Goal: Check status: Check status

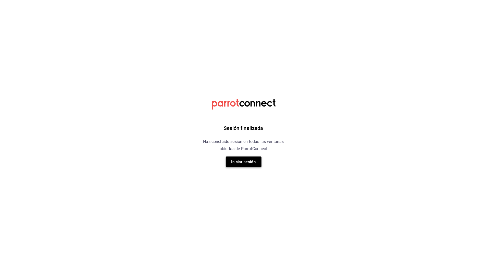
click at [249, 160] on button "Iniciar sesión" at bounding box center [244, 161] width 36 height 11
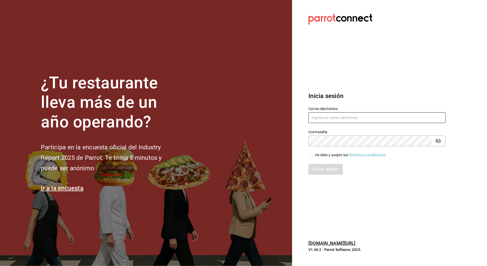
type input "[EMAIL_ADDRESS][DOMAIN_NAME]"
click at [319, 155] on div "He leído y acepto los Términos y condiciones." at bounding box center [350, 154] width 71 height 5
click at [313, 155] on input "He leído y acepto los Términos y condiciones." at bounding box center [311, 155] width 5 height 5
checkbox input "true"
click at [318, 173] on button "Iniciar sesión" at bounding box center [326, 169] width 35 height 11
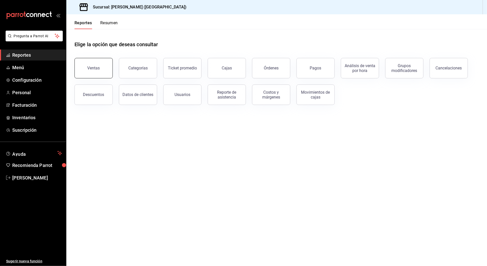
click at [104, 70] on button "Ventas" at bounding box center [94, 68] width 38 height 20
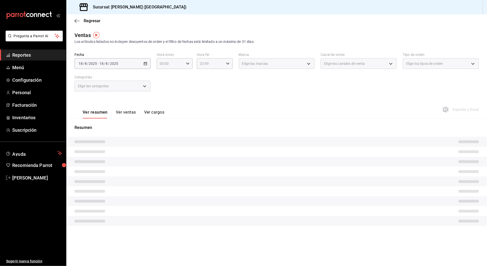
click at [122, 63] on div "[DATE] [DATE] - [DATE] [DATE]" at bounding box center [113, 63] width 76 height 11
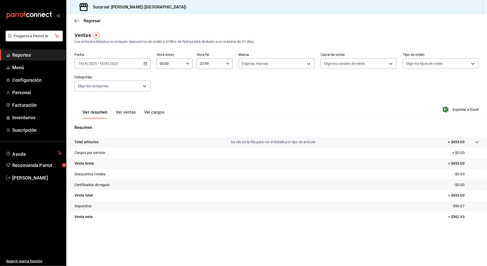
click at [124, 65] on div "2025-08-18 18 / 8 / 2025 - 2025-08-18 18 / 8 / 2025" at bounding box center [113, 63] width 76 height 11
click at [105, 123] on span "Rango de fechas" at bounding box center [99, 124] width 40 height 5
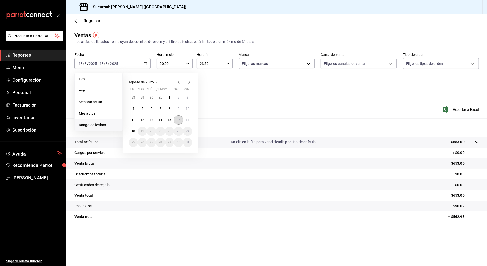
drag, startPoint x: 178, startPoint y: 121, endPoint x: 184, endPoint y: 121, distance: 5.9
click at [179, 121] on abbr "16" at bounding box center [178, 120] width 3 height 4
click at [191, 119] on button "17" at bounding box center [187, 119] width 9 height 9
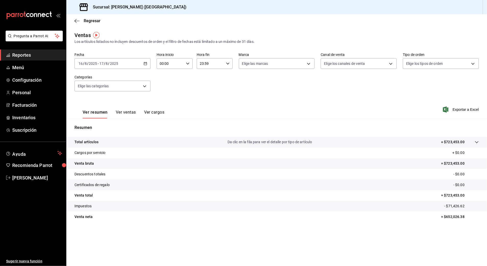
click at [175, 62] on input "00:00" at bounding box center [170, 63] width 27 height 10
click at [163, 97] on span "10" at bounding box center [166, 97] width 10 height 4
type input "10:00"
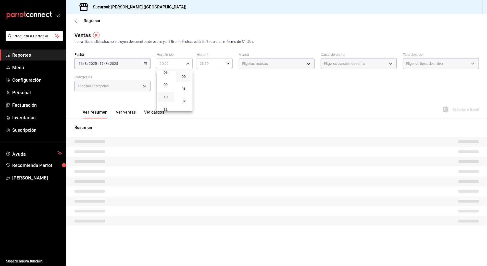
click at [205, 65] on div at bounding box center [243, 133] width 487 height 266
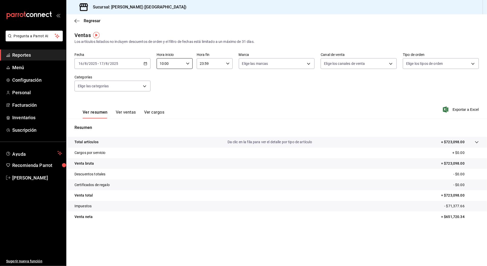
click at [204, 65] on input "23:59" at bounding box center [210, 63] width 27 height 10
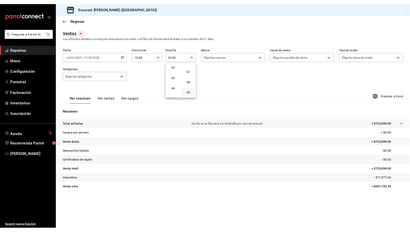
scroll to position [15, 0]
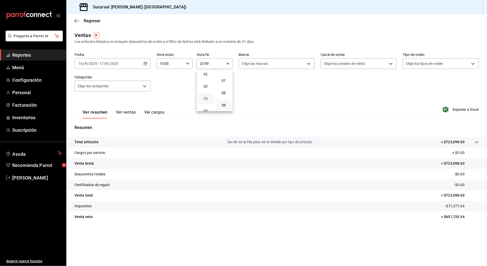
click at [206, 96] on span "03" at bounding box center [206, 98] width 10 height 4
type input "03:59"
click at [381, 82] on div at bounding box center [243, 133] width 487 height 266
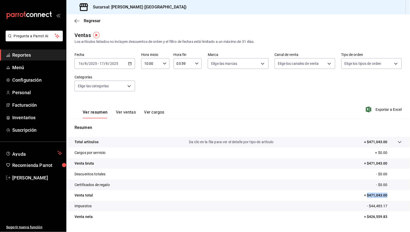
drag, startPoint x: 388, startPoint y: 197, endPoint x: 363, endPoint y: 197, distance: 25.0
click at [364, 197] on p "= $471,043.00" at bounding box center [383, 195] width 38 height 5
copy p "$471,043.00"
click at [240, 99] on div "Ver resumen Ver ventas Ver cargos Exportar a Excel" at bounding box center [238, 108] width 344 height 21
click at [385, 109] on span "Exportar a Excel" at bounding box center [384, 109] width 35 height 6
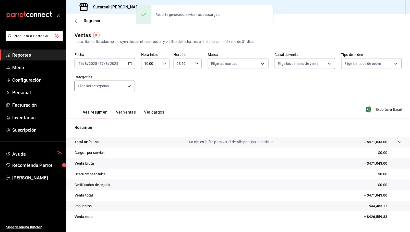
click at [115, 86] on body "Pregunta a Parrot AI Reportes Menú Configuración Personal Facturación Inventari…" at bounding box center [205, 116] width 410 height 232
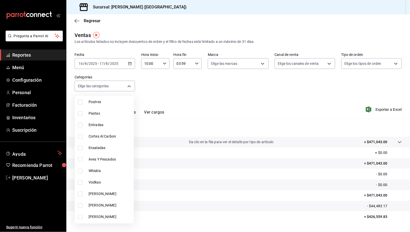
scroll to position [68, 0]
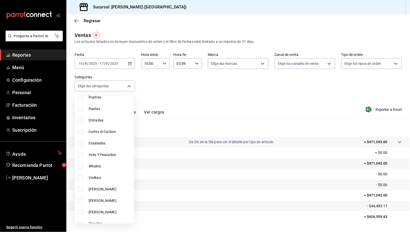
click at [108, 134] on span "Cortes Al Carbon" at bounding box center [110, 131] width 43 height 5
type input "9fb8f84e-bcbd-4d4d-9838-846cd7461fb1"
checkbox input "true"
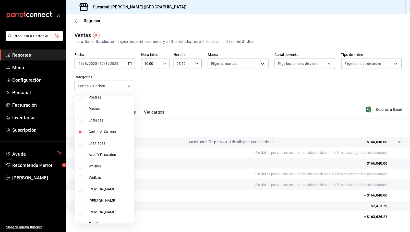
click at [376, 109] on div at bounding box center [205, 116] width 410 height 232
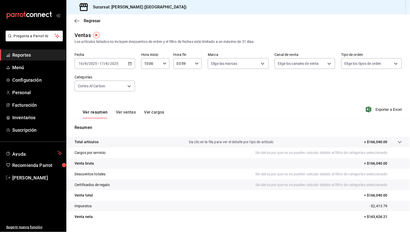
click at [376, 109] on span "Exportar a Excel" at bounding box center [384, 109] width 35 height 6
click at [14, 54] on span "Reportes" at bounding box center [37, 55] width 50 height 7
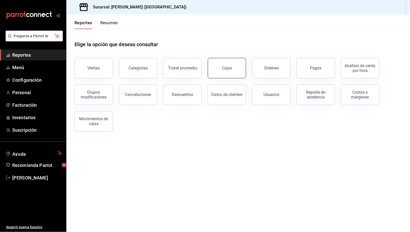
drag, startPoint x: 222, startPoint y: 72, endPoint x: 226, endPoint y: 64, distance: 8.9
click at [224, 71] on button "Cajas" at bounding box center [227, 68] width 38 height 20
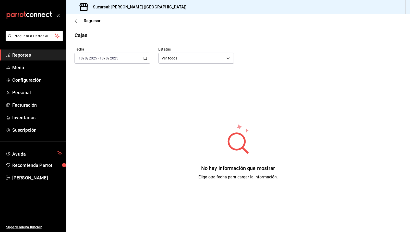
click at [93, 57] on input "2025" at bounding box center [93, 58] width 9 height 4
click at [95, 132] on span "Rango de fechas" at bounding box center [99, 130] width 40 height 5
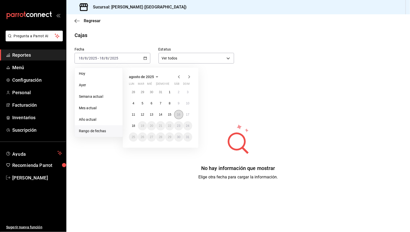
click at [181, 116] on button "16" at bounding box center [178, 114] width 9 height 9
click at [134, 126] on abbr "18" at bounding box center [133, 126] width 3 height 4
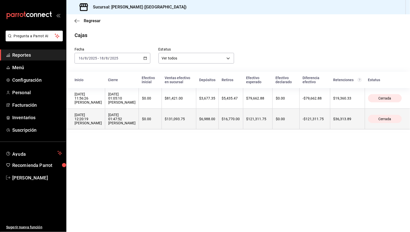
click at [87, 121] on div "16/08/2025 12:20:19 Heriberto Madalena" at bounding box center [88, 119] width 27 height 12
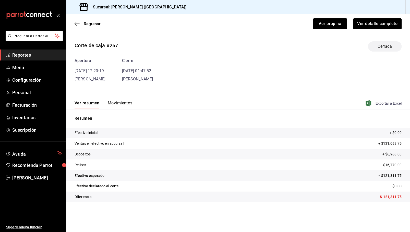
click at [387, 103] on span "Exportar a Excel" at bounding box center [384, 103] width 35 height 6
click at [332, 26] on button "Ver propina" at bounding box center [330, 23] width 34 height 11
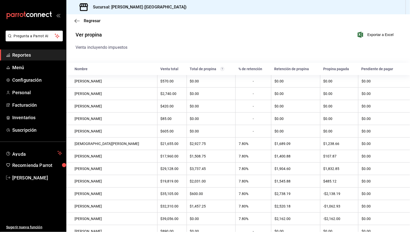
click at [197, 30] on main "Regresar Ver propina Exportar a Excel Venta incluyendo impuestos Nombre Venta t…" at bounding box center [238, 195] width 344 height 363
click at [369, 34] on span "Exportar a Excel" at bounding box center [376, 35] width 35 height 6
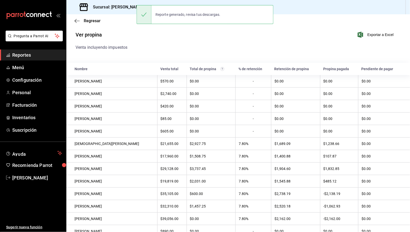
click at [164, 33] on div "Ver propina Exportar a Excel" at bounding box center [234, 37] width 334 height 13
click at [75, 23] on icon "button" at bounding box center [77, 21] width 5 height 5
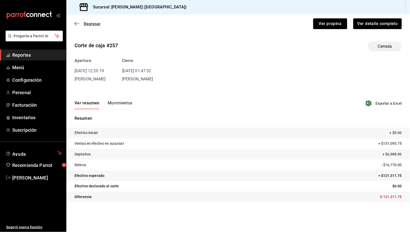
click at [76, 25] on icon "button" at bounding box center [77, 23] width 5 height 5
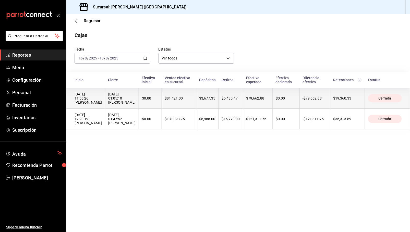
click at [90, 99] on div "17/08/2025 11:56:26 Gloria Rodríguez" at bounding box center [88, 98] width 27 height 12
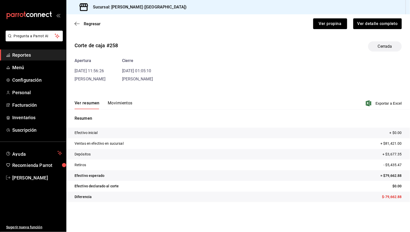
click at [386, 106] on div "Ver resumen Movimientos Exportar a Excel" at bounding box center [238, 101] width 344 height 15
click at [387, 102] on span "Exportar a Excel" at bounding box center [384, 103] width 35 height 6
drag, startPoint x: 363, startPoint y: 50, endPoint x: 354, endPoint y: 43, distance: 10.9
click at [361, 49] on div "Corte de caja #258 Cerrada" at bounding box center [238, 46] width 327 height 10
click at [337, 26] on button "Ver propina" at bounding box center [330, 23] width 34 height 11
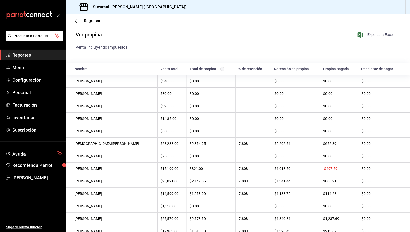
click at [370, 34] on span "Exportar a Excel" at bounding box center [376, 35] width 35 height 6
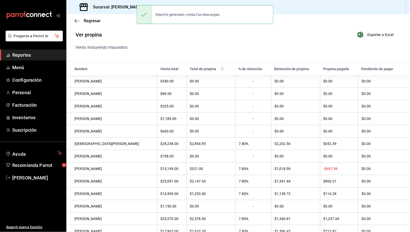
drag, startPoint x: 138, startPoint y: 43, endPoint x: 96, endPoint y: 58, distance: 44.2
click at [137, 43] on div "Ver propina Exportar a Excel" at bounding box center [234, 37] width 334 height 13
click at [22, 56] on span "Reportes" at bounding box center [37, 55] width 50 height 7
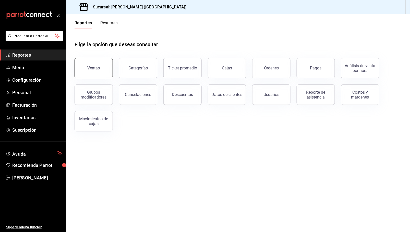
click at [94, 68] on div "Ventas" at bounding box center [94, 68] width 13 height 5
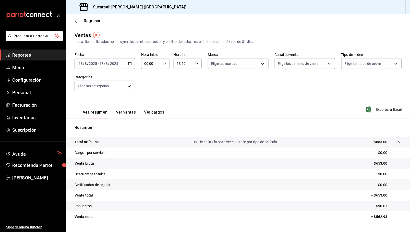
click at [106, 62] on input "8" at bounding box center [107, 64] width 3 height 4
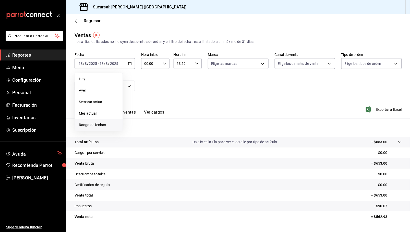
click at [101, 124] on span "Rango de fechas" at bounding box center [99, 124] width 40 height 5
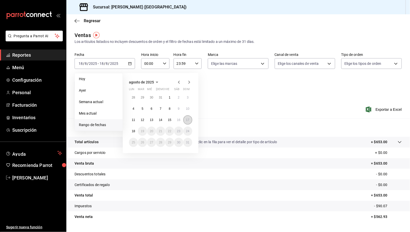
click at [186, 122] on button "17" at bounding box center [187, 119] width 9 height 9
click at [133, 132] on abbr "18" at bounding box center [133, 131] width 3 height 4
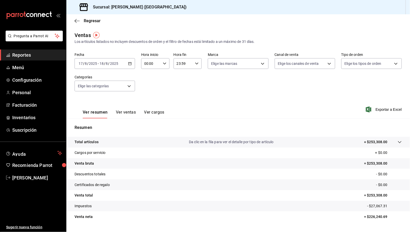
click at [146, 64] on input "00:00" at bounding box center [151, 63] width 20 height 10
click at [149, 96] on span "10" at bounding box center [147, 97] width 6 height 4
type input "10:00"
click at [180, 64] on div at bounding box center [205, 116] width 410 height 232
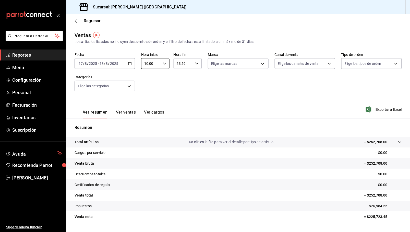
click at [180, 64] on input "23:59" at bounding box center [184, 63] width 20 height 10
click at [180, 100] on button "03" at bounding box center [179, 98] width 12 height 10
type input "03:59"
click at [334, 88] on div at bounding box center [205, 116] width 410 height 232
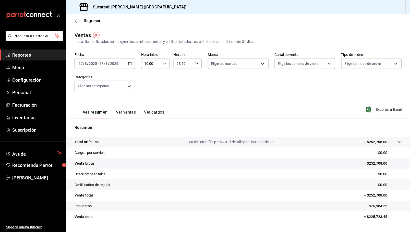
click at [375, 113] on div "Ver resumen Ver ventas Ver cargos Exportar a Excel" at bounding box center [238, 108] width 344 height 21
click at [379, 110] on span "Exportar a Excel" at bounding box center [384, 109] width 35 height 6
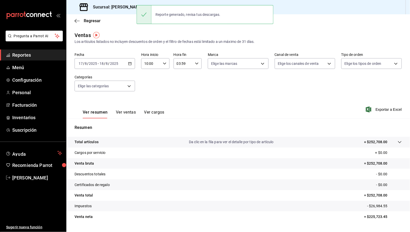
click at [190, 91] on div "Fecha 2025-08-17 17 / 8 / 2025 - 2025-08-18 18 / 8 / 2025 Hora inicio 10:00 Hor…" at bounding box center [238, 75] width 327 height 45
click at [110, 87] on body "Pregunta a Parrot AI Reportes Menú Configuración Personal Facturación Inventari…" at bounding box center [205, 116] width 410 height 232
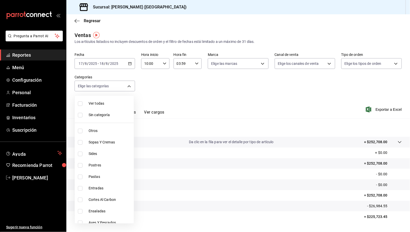
click at [113, 199] on span "Cortes Al Carbon" at bounding box center [110, 199] width 43 height 5
type input "9fb8f84e-bcbd-4d4d-9838-846cd7461fb1"
checkbox input "true"
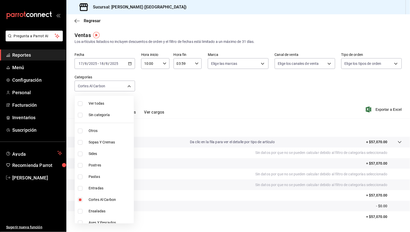
click at [388, 107] on div at bounding box center [205, 116] width 410 height 232
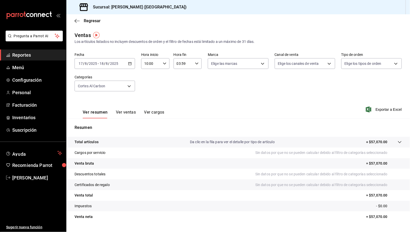
click at [383, 110] on span "Exportar a Excel" at bounding box center [384, 109] width 35 height 6
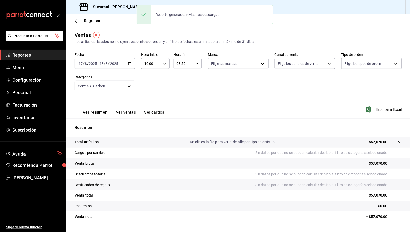
click at [105, 66] on div "2025-08-17 17 / 8 / 2025 - 2025-08-18 18 / 8 / 2025" at bounding box center [105, 63] width 61 height 11
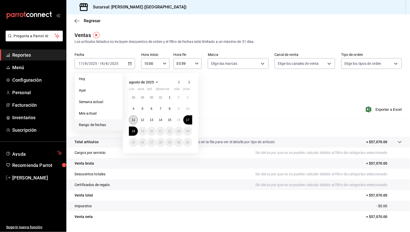
click at [130, 120] on button "11" at bounding box center [133, 119] width 9 height 9
click at [130, 134] on button "18" at bounding box center [133, 131] width 9 height 9
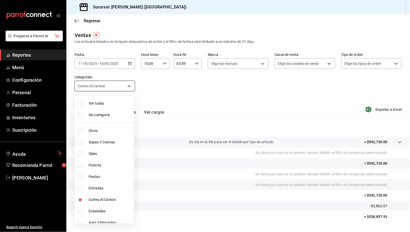
click at [103, 90] on body "Pregunta a Parrot AI Reportes Menú Configuración Personal Facturación Inventari…" at bounding box center [205, 116] width 410 height 232
click at [99, 203] on li "Cortes Al Carbon" at bounding box center [104, 199] width 59 height 11
checkbox input "false"
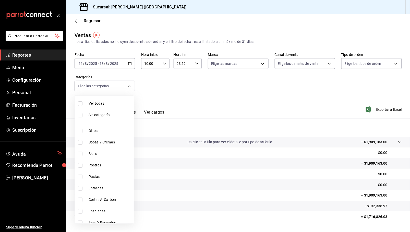
click at [276, 96] on div at bounding box center [205, 116] width 410 height 232
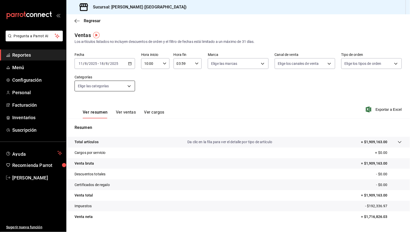
click at [124, 85] on body "Pregunta a Parrot AI Reportes Menú Configuración Personal Facturación Inventari…" at bounding box center [205, 116] width 410 height 232
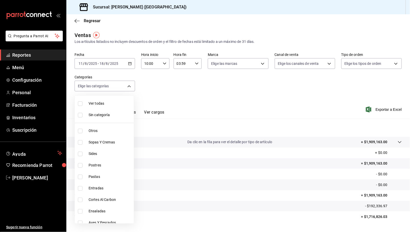
click at [81, 102] on input "checkbox" at bounding box center [80, 103] width 5 height 5
checkbox input "true"
type input "6b20b764-b508-441a-a765-8e38ab7d93aa,0a957a31-3fa4-4b00-9918-3fc3cef2e831,58681…"
checkbox input "true"
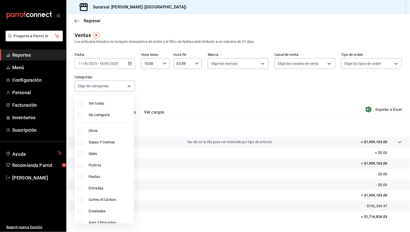
checkbox input "true"
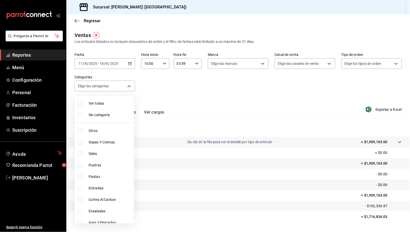
checkbox input "true"
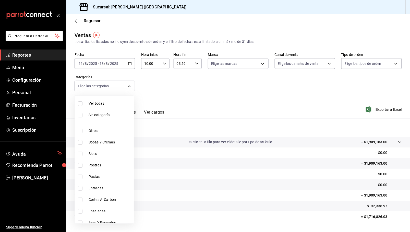
checkbox input "true"
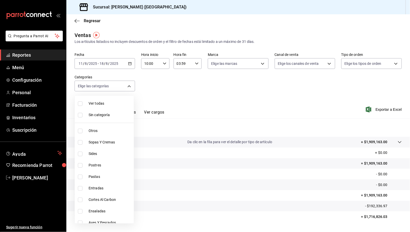
checkbox input "true"
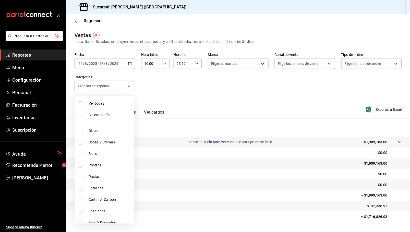
checkbox input "true"
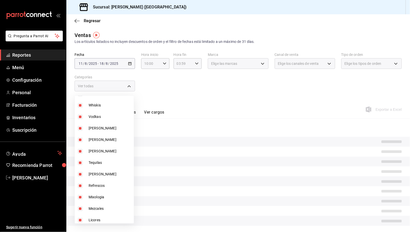
scroll to position [212, 0]
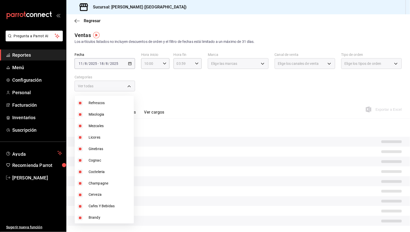
drag, startPoint x: 95, startPoint y: 216, endPoint x: 98, endPoint y: 209, distance: 7.6
click at [96, 216] on span "Brandy" at bounding box center [110, 217] width 43 height 5
type input "6b20b764-b508-441a-a765-8e38ab7d93aa,0a957a31-3fa4-4b00-9918-3fc3cef2e831,58681…"
checkbox input "false"
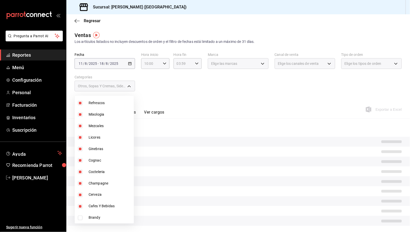
click at [98, 206] on span "Cafes Y Bebidas" at bounding box center [110, 206] width 43 height 5
type input "6b20b764-b508-441a-a765-8e38ab7d93aa,0a957a31-3fa4-4b00-9918-3fc3cef2e831,58681…"
checkbox input "false"
click at [96, 195] on span "Cerveza" at bounding box center [110, 194] width 43 height 5
type input "6b20b764-b508-441a-a765-8e38ab7d93aa,0a957a31-3fa4-4b00-9918-3fc3cef2e831,58681…"
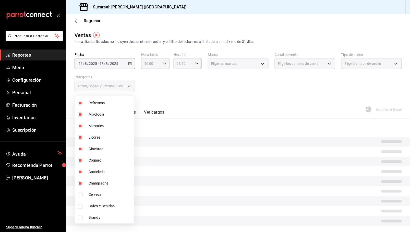
checkbox input "false"
click at [100, 182] on span "Champagne" at bounding box center [110, 183] width 43 height 5
type input "6b20b764-b508-441a-a765-8e38ab7d93aa,0a957a31-3fa4-4b00-9918-3fc3cef2e831,58681…"
checkbox input "false"
click at [100, 171] on span "Cocteleria" at bounding box center [110, 171] width 43 height 5
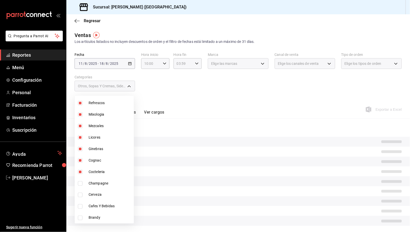
type input "6b20b764-b508-441a-a765-8e38ab7d93aa,0a957a31-3fa4-4b00-9918-3fc3cef2e831,58681…"
checkbox input "false"
click at [98, 159] on span "Cognac" at bounding box center [110, 160] width 43 height 5
type input "6b20b764-b508-441a-a765-8e38ab7d93aa,0a957a31-3fa4-4b00-9918-3fc3cef2e831,58681…"
checkbox input "false"
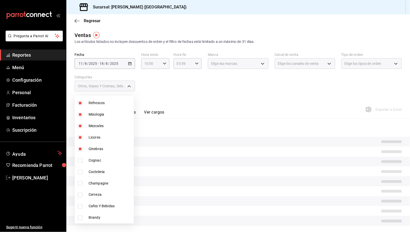
click at [95, 148] on span "Ginebras" at bounding box center [110, 148] width 43 height 5
type input "6b20b764-b508-441a-a765-8e38ab7d93aa,0a957a31-3fa4-4b00-9918-3fc3cef2e831,58681…"
checkbox input "false"
click at [96, 137] on span "Licores" at bounding box center [110, 137] width 43 height 5
type input "6b20b764-b508-441a-a765-8e38ab7d93aa,0a957a31-3fa4-4b00-9918-3fc3cef2e831,58681…"
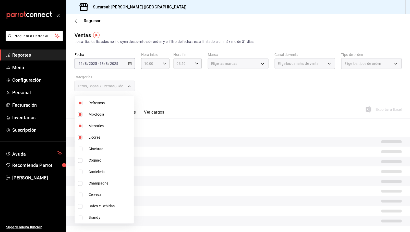
checkbox input "false"
click at [95, 128] on span "Mezcales" at bounding box center [110, 125] width 43 height 5
type input "6b20b764-b508-441a-a765-8e38ab7d93aa,0a957a31-3fa4-4b00-9918-3fc3cef2e831,58681…"
checkbox input "false"
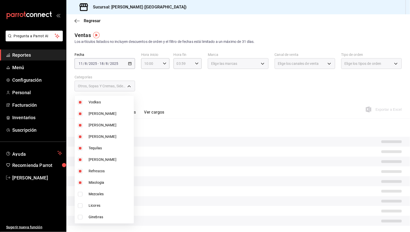
click at [99, 182] on span "Mixologia" at bounding box center [110, 182] width 43 height 5
type input "6b20b764-b508-441a-a765-8e38ab7d93aa,0a957a31-3fa4-4b00-9918-3fc3cef2e831,58681…"
checkbox input "false"
click at [94, 172] on span "Refrescos" at bounding box center [110, 170] width 43 height 5
type input "6b20b764-b508-441a-a765-8e38ab7d93aa,0a957a31-3fa4-4b00-9918-3fc3cef2e831,58681…"
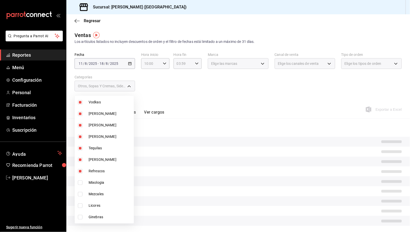
checkbox input "false"
drag, startPoint x: 89, startPoint y: 159, endPoint x: 86, endPoint y: 152, distance: 7.8
click at [89, 159] on span "Ron" at bounding box center [110, 159] width 43 height 5
type input "6b20b764-b508-441a-a765-8e38ab7d93aa,0a957a31-3fa4-4b00-9918-3fc3cef2e831,58681…"
checkbox input "false"
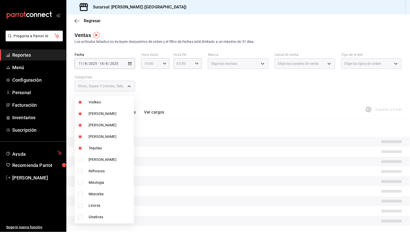
click at [86, 148] on li "Tequilas" at bounding box center [104, 147] width 59 height 11
type input "6b20b764-b508-441a-a765-8e38ab7d93aa,0a957a31-3fa4-4b00-9918-3fc3cef2e831,58681…"
checkbox input "false"
click at [91, 139] on span "Vino Blanco" at bounding box center [110, 136] width 43 height 5
type input "6b20b764-b508-441a-a765-8e38ab7d93aa,0a957a31-3fa4-4b00-9918-3fc3cef2e831,58681…"
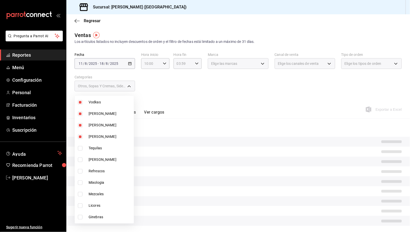
checkbox input "false"
click at [92, 128] on li "Vino Rosado" at bounding box center [104, 124] width 59 height 11
type input "6b20b764-b508-441a-a765-8e38ab7d93aa,0a957a31-3fa4-4b00-9918-3fc3cef2e831,58681…"
checkbox input "false"
click at [92, 115] on span "Vino Tinto" at bounding box center [110, 113] width 43 height 5
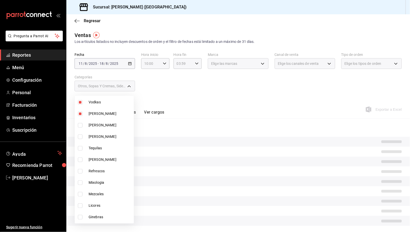
type input "6b20b764-b508-441a-a765-8e38ab7d93aa,0a957a31-3fa4-4b00-9918-3fc3cef2e831,58681…"
checkbox input "false"
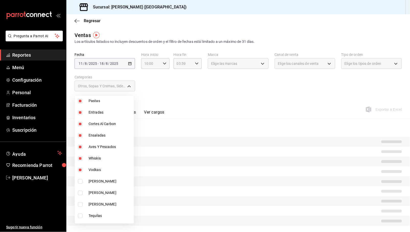
scroll to position [76, 0]
click at [98, 161] on span "Whiskis" at bounding box center [110, 158] width 43 height 5
type input "6b20b764-b508-441a-a765-8e38ab7d93aa,0a957a31-3fa4-4b00-9918-3fc3cef2e831,58681…"
checkbox input "false"
click at [96, 171] on span "Vodkas" at bounding box center [110, 169] width 43 height 5
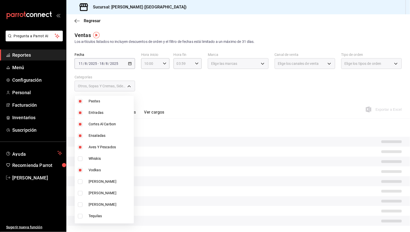
type input "6b20b764-b508-441a-a765-8e38ab7d93aa,0a957a31-3fa4-4b00-9918-3fc3cef2e831,58681…"
checkbox input "false"
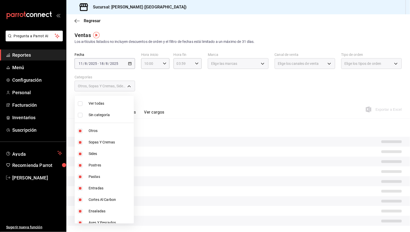
click at [221, 90] on div at bounding box center [205, 116] width 410 height 232
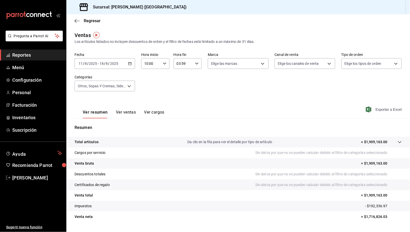
click at [379, 107] on span "Exportar a Excel" at bounding box center [384, 109] width 35 height 6
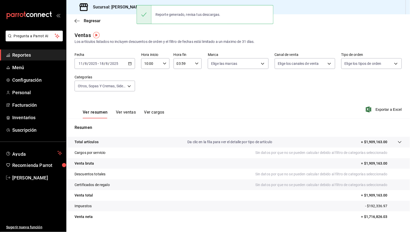
click at [22, 54] on span "Reportes" at bounding box center [37, 55] width 50 height 7
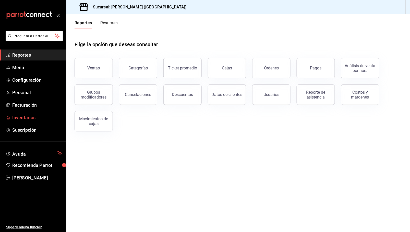
click at [25, 117] on span "Inventarios" at bounding box center [37, 117] width 50 height 7
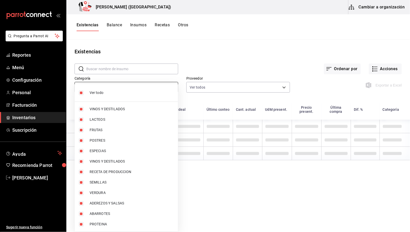
click at [123, 85] on body "Pregunta a Parrot AI Reportes Menú Configuración Personal Facturación Inventari…" at bounding box center [205, 114] width 410 height 228
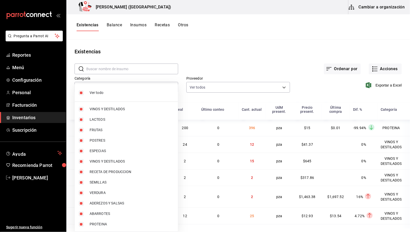
click at [101, 95] on span "Ver todo" at bounding box center [132, 92] width 84 height 5
checkbox input "false"
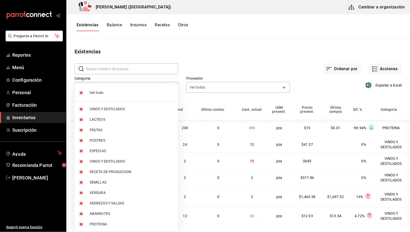
checkbox input "false"
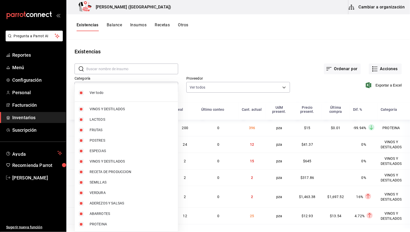
checkbox input "false"
click at [99, 227] on li "PROTEINA" at bounding box center [126, 224] width 103 height 10
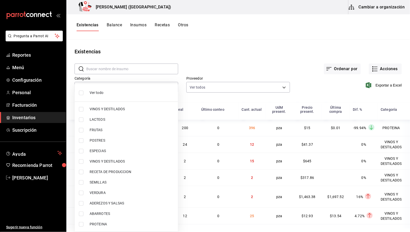
type input "3e90cef9-1dc9-474d-8316-d124f624c148"
checkbox input "true"
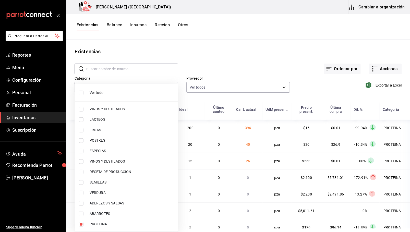
click at [312, 48] on div at bounding box center [205, 116] width 410 height 232
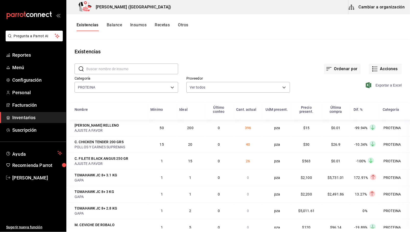
click at [374, 85] on span "Exportar a Excel" at bounding box center [384, 85] width 35 height 6
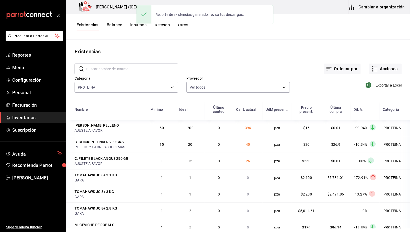
click at [168, 44] on main "Existencias ​ ​ Ordenar por Acciones Categoría PROTEINA 3e90cef9-1dc9-474d-8316…" at bounding box center [238, 134] width 344 height 189
click at [372, 66] on icon "button" at bounding box center [375, 69] width 6 height 6
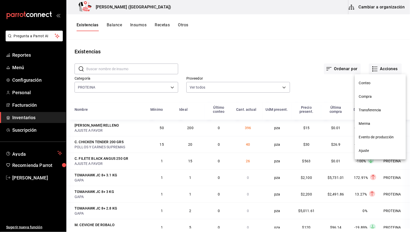
click at [185, 23] on div at bounding box center [205, 116] width 410 height 232
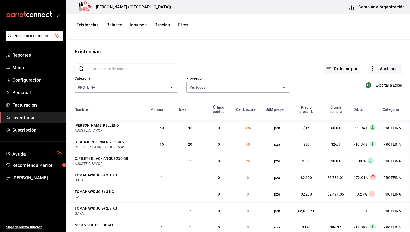
click at [182, 25] on button "Otros" at bounding box center [183, 26] width 10 height 9
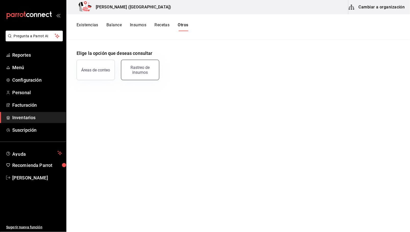
click at [138, 73] on div "Rastreo de insumos" at bounding box center [140, 70] width 32 height 10
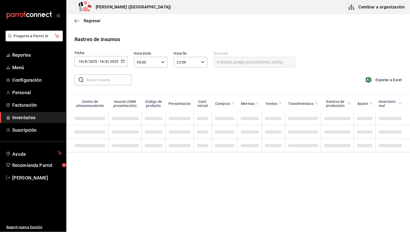
click at [111, 63] on div "2025-08-18 18 / 8 / 2025 - 2025-08-18 18 / 8 / 2025" at bounding box center [101, 61] width 53 height 11
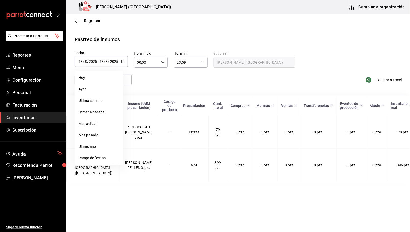
click at [90, 89] on li "Ayer" at bounding box center [99, 88] width 48 height 11
type input "2025-08-17"
type input "17"
type input "2025-08-17"
type input "17"
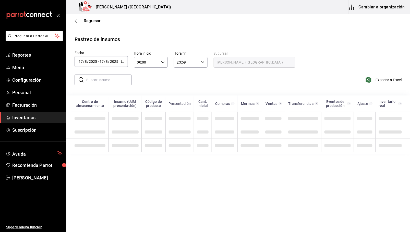
click at [118, 81] on input "text" at bounding box center [108, 80] width 45 height 10
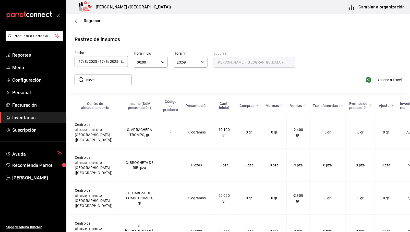
type input "nieve"
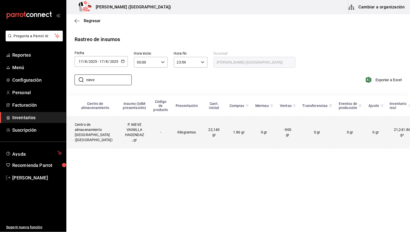
click at [128, 133] on td "P. NIEVE VAINILLA HAGENDAZ , gr" at bounding box center [134, 132] width 31 height 33
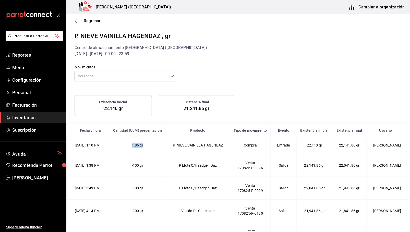
drag, startPoint x: 133, startPoint y: 152, endPoint x: 146, endPoint y: 153, distance: 12.3
click at [146, 153] on td "1.86 gr" at bounding box center [137, 146] width 57 height 18
